Goal: Information Seeking & Learning: Learn about a topic

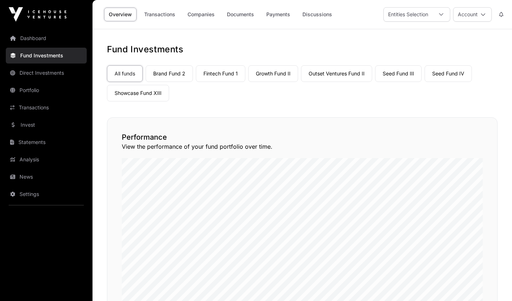
click at [450, 130] on div "Performance View the performance of your fund portfolio over time." at bounding box center [302, 220] width 391 height 206
click at [397, 82] on div "All funds Brand Fund 2 Fintech Fund 1 Growth Fund II Outset Ventures Fund II Se…" at bounding box center [302, 82] width 391 height 39
click at [398, 76] on link "Seed Fund III" at bounding box center [398, 73] width 47 height 17
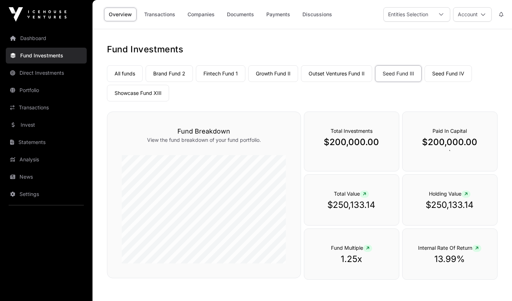
click at [205, 17] on link "Companies" at bounding box center [201, 15] width 37 height 14
click at [200, 15] on link "Companies" at bounding box center [201, 15] width 37 height 14
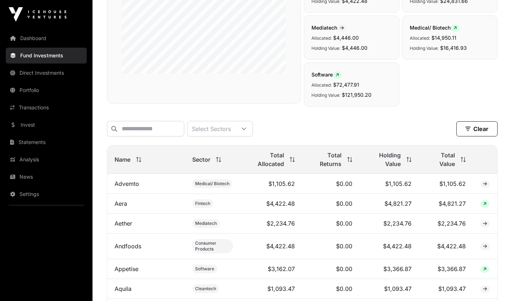
scroll to position [197, 0]
click at [277, 162] on span "Total Allocated" at bounding box center [266, 158] width 37 height 17
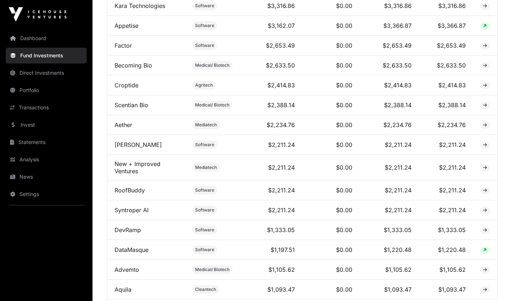
scroll to position [699, 0]
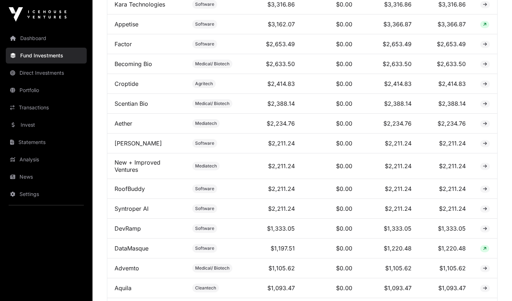
click at [145, 259] on td "DataMasque" at bounding box center [146, 249] width 78 height 20
click at [142, 252] on link "DataMasque" at bounding box center [132, 248] width 34 height 7
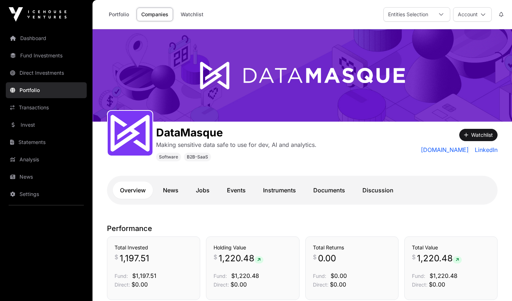
click at [441, 148] on link "datamasque.com" at bounding box center [445, 150] width 48 height 9
click at [117, 12] on link "Portfolio" at bounding box center [119, 15] width 30 height 14
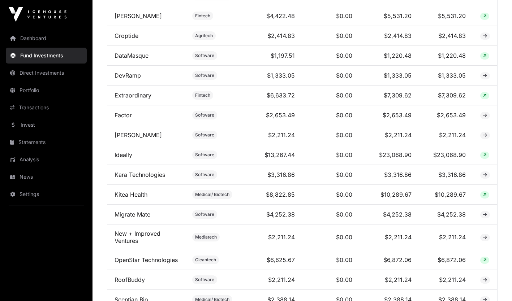
scroll to position [517, 0]
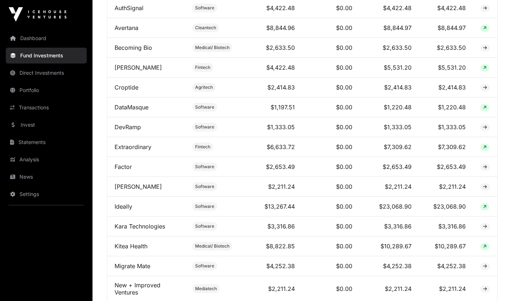
drag, startPoint x: 505, startPoint y: 176, endPoint x: 503, endPoint y: 146, distance: 29.3
click at [503, 146] on div "Fund Companies All funds Brand Fund 2 Fintech Fund 1 Growth Fund II Outset Vent…" at bounding box center [303, 63] width 420 height 1073
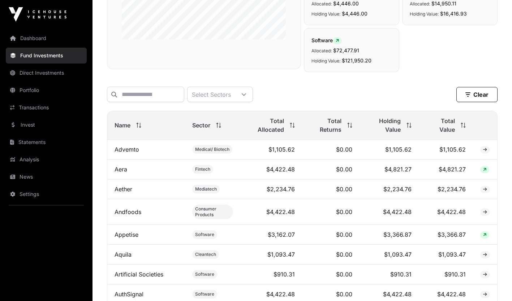
scroll to position [236, 0]
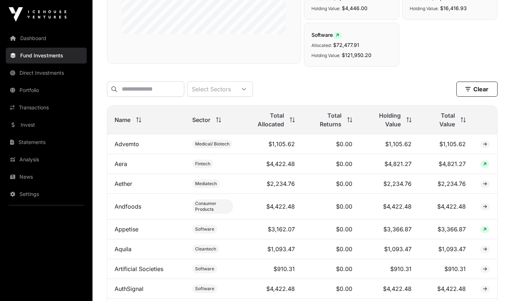
click at [271, 128] on span "Total Allocated" at bounding box center [266, 119] width 37 height 17
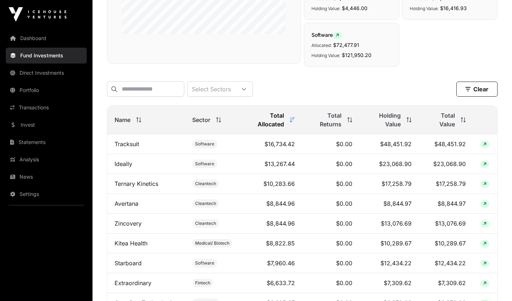
click at [37, 121] on link "Invest" at bounding box center [46, 125] width 81 height 16
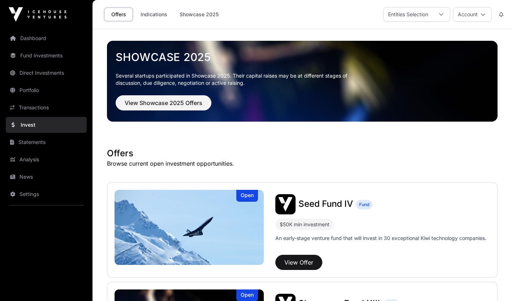
click at [154, 12] on link "Indications" at bounding box center [154, 15] width 36 height 14
click at [43, 56] on link "Fund Investments" at bounding box center [46, 56] width 81 height 16
click at [158, 14] on link "Indications" at bounding box center [154, 15] width 36 height 14
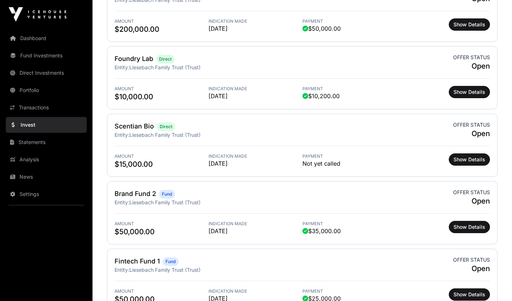
scroll to position [679, 0]
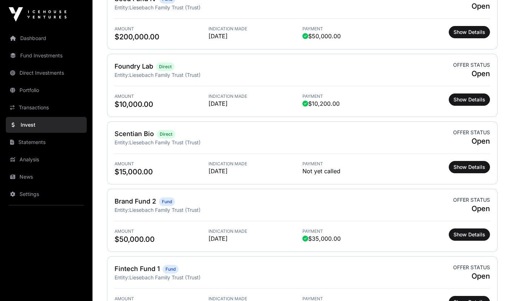
click at [214, 144] on div "Scentian Bio Direct Entity: Liesebach Family Trust (Trust) Offer status Open" at bounding box center [303, 137] width 376 height 17
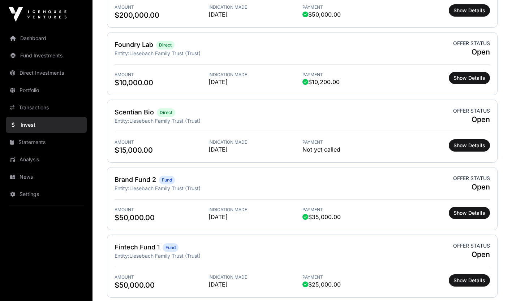
scroll to position [711, 0]
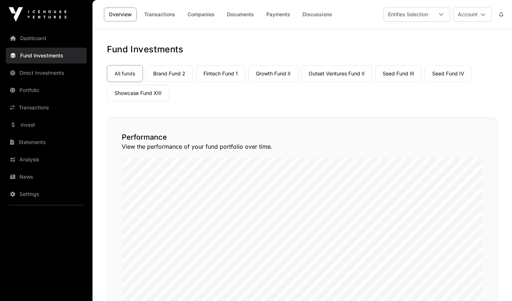
click at [204, 15] on link "Companies" at bounding box center [201, 15] width 37 height 14
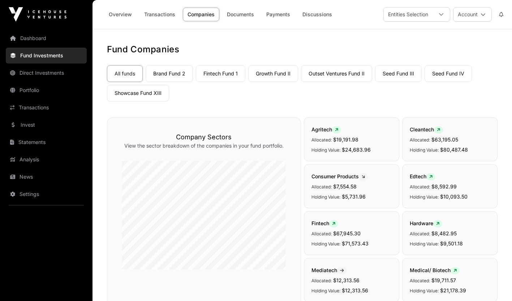
click at [438, 75] on link "Seed Fund IV" at bounding box center [448, 73] width 47 height 17
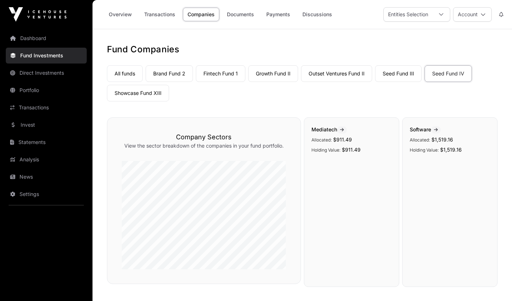
click at [407, 71] on link "Seed Fund III" at bounding box center [398, 73] width 47 height 17
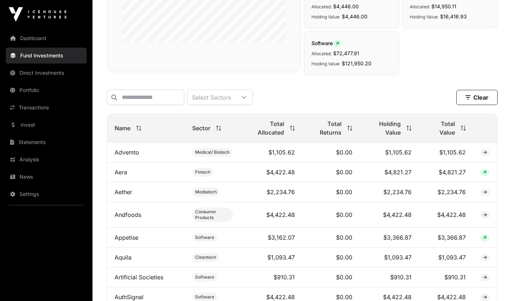
scroll to position [241, 0]
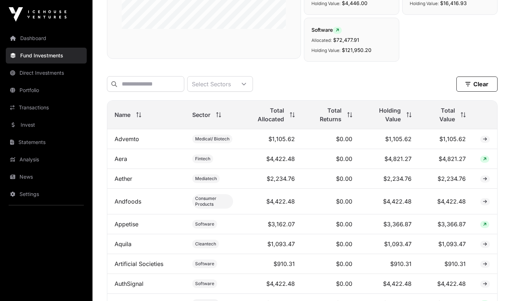
click at [216, 117] on icon at bounding box center [218, 114] width 5 height 5
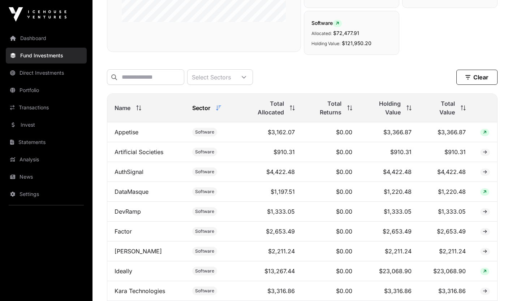
scroll to position [209, 0]
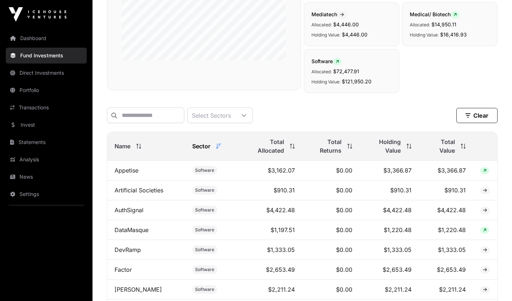
click at [280, 155] on span "Total Allocated" at bounding box center [266, 146] width 37 height 17
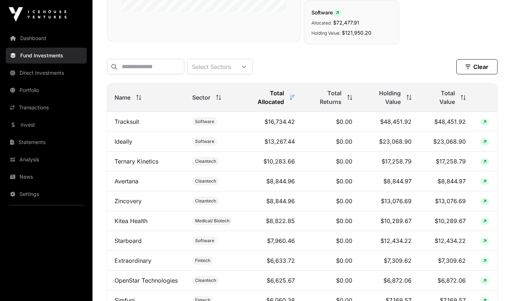
scroll to position [251, 0]
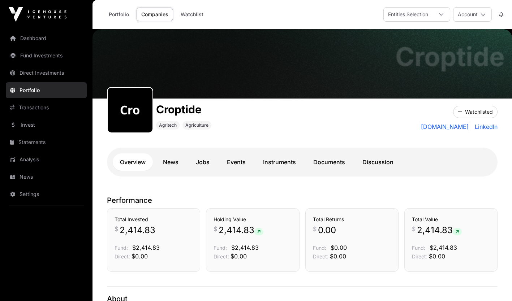
click at [456, 128] on link "[DOMAIN_NAME]" at bounding box center [445, 127] width 48 height 9
